Goal: Information Seeking & Learning: Find specific fact

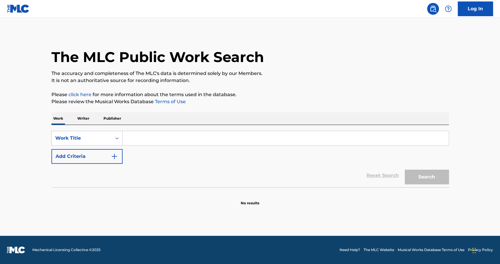
click at [138, 135] on input "Search Form" at bounding box center [286, 138] width 326 height 14
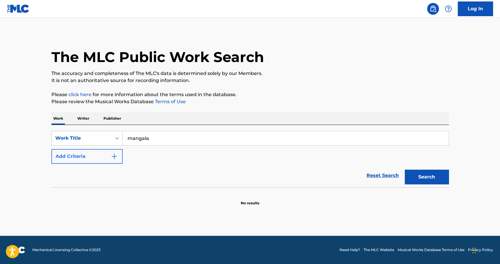
type input "mangala"
click at [112, 159] on img "Search Form" at bounding box center [114, 156] width 7 height 7
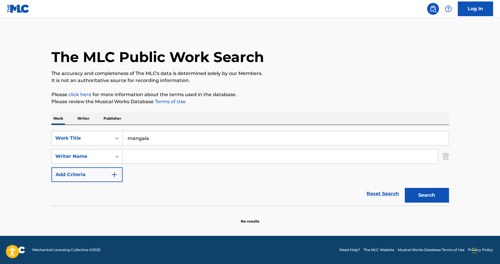
click at [180, 154] on input "Search Form" at bounding box center [280, 156] width 315 height 14
click at [405, 188] on button "Search" at bounding box center [427, 195] width 44 height 15
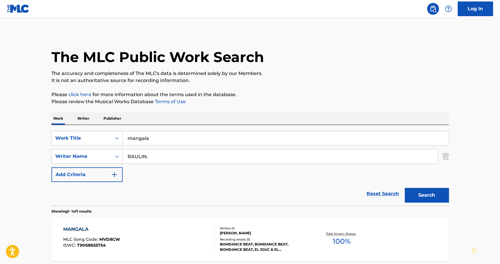
click at [175, 154] on input "RAULIN." at bounding box center [280, 156] width 315 height 14
type input "RAULIN"
click at [405, 188] on button "Search" at bounding box center [427, 195] width 44 height 15
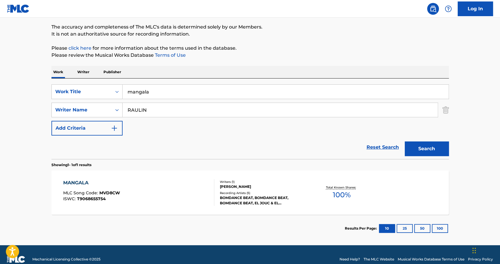
scroll to position [56, 0]
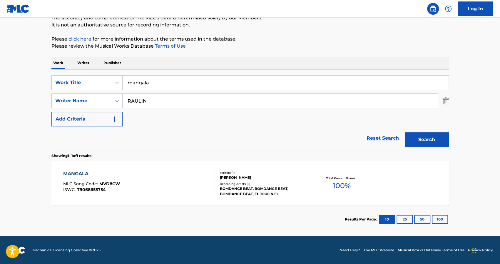
click at [75, 174] on div "MANGALA" at bounding box center [91, 173] width 57 height 7
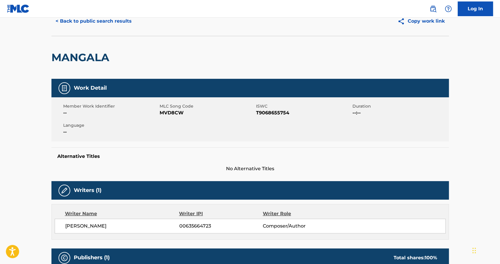
scroll to position [11, 0]
